Goal: Task Accomplishment & Management: Manage account settings

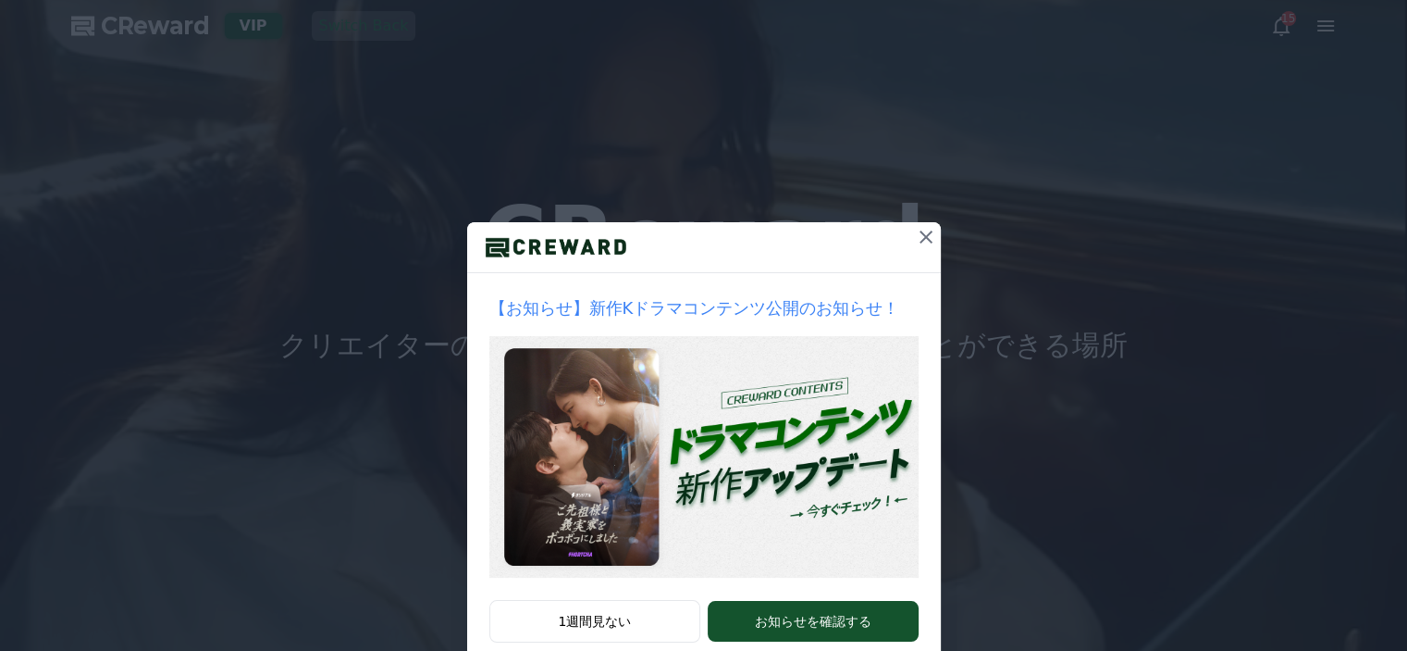
click at [925, 239] on icon at bounding box center [926, 237] width 22 height 22
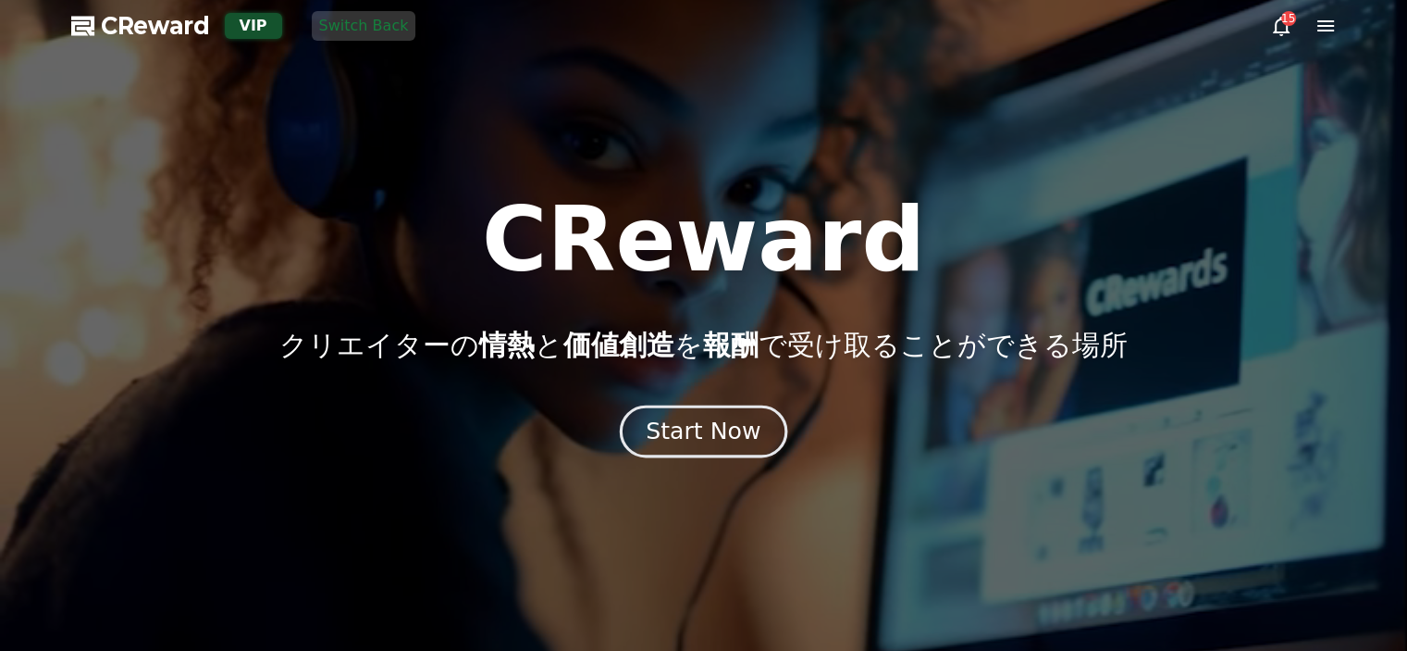
click at [711, 436] on div "Start Now" at bounding box center [703, 430] width 115 height 31
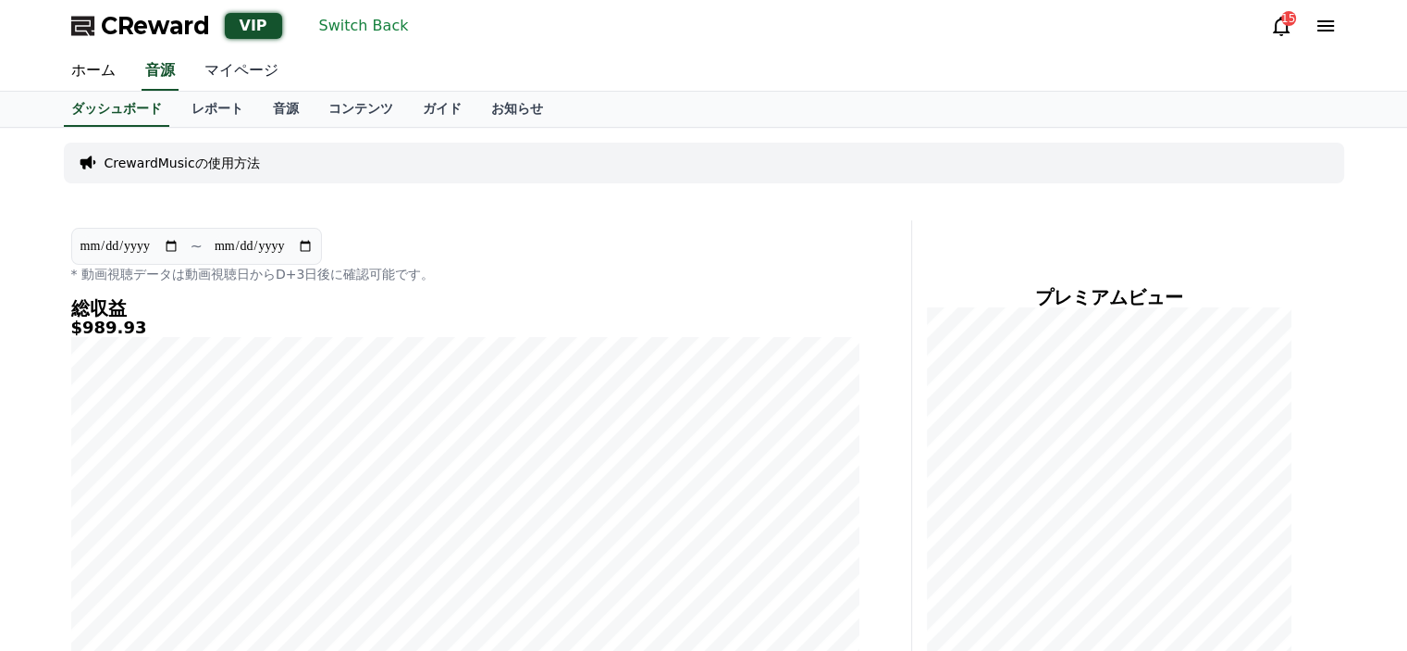
click at [275, 75] on link "マイページ" at bounding box center [242, 71] width 104 height 39
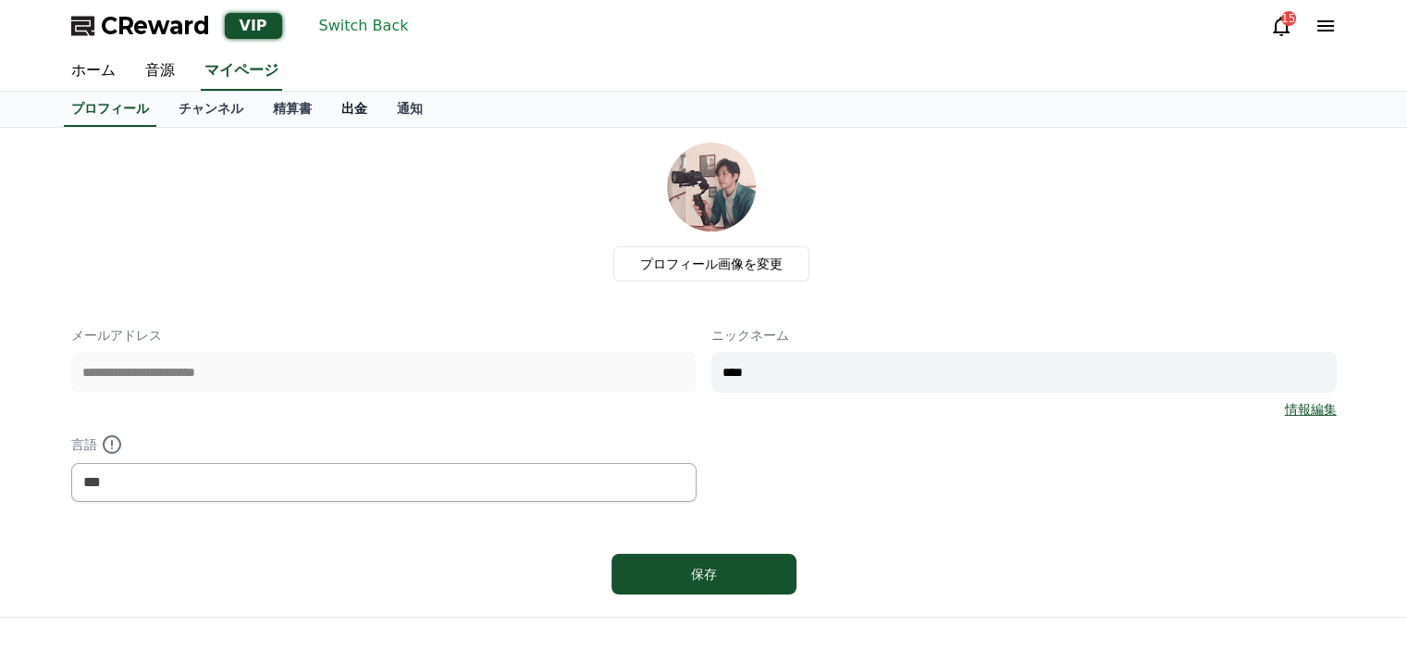
click at [354, 106] on link "出金" at bounding box center [355, 109] width 56 height 35
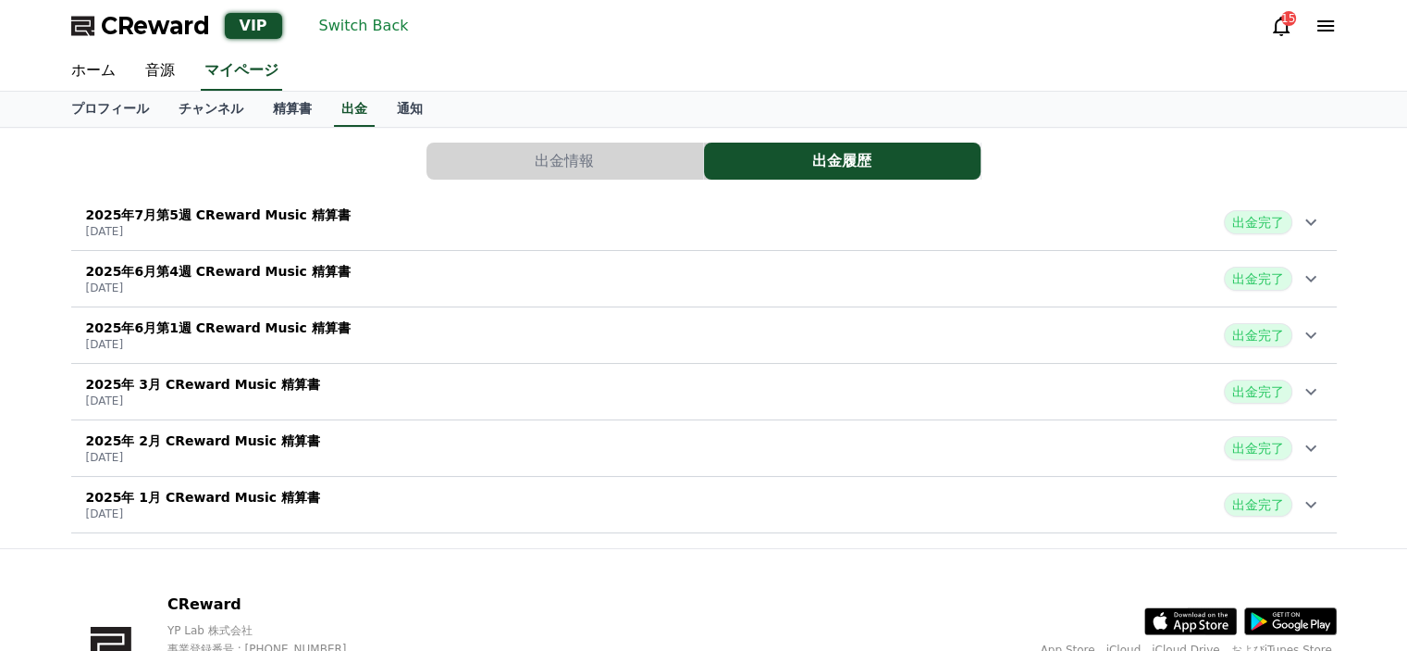
click at [407, 227] on div "2025年7月第5週 CReward Music 精算書 [DATE] 出金完了" at bounding box center [704, 222] width 1266 height 48
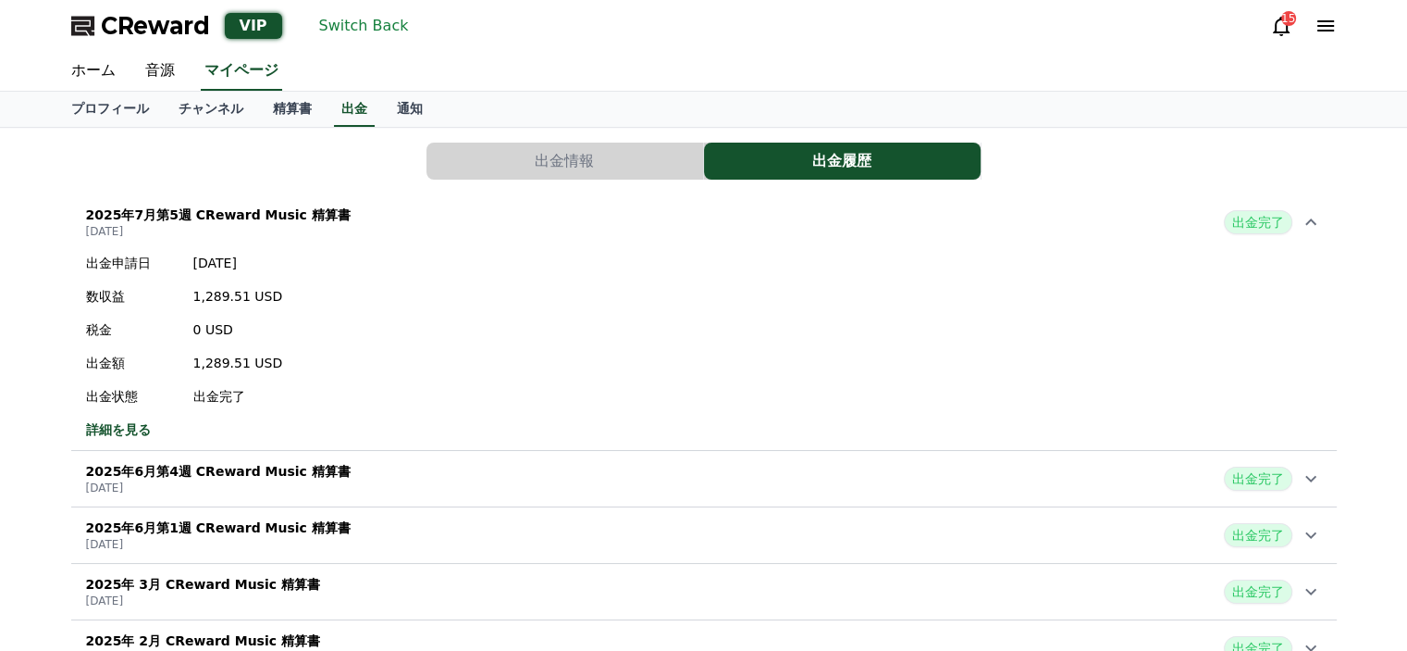
click at [319, 29] on button "Switch Back" at bounding box center [364, 26] width 105 height 30
